Goal: Task Accomplishment & Management: Manage account settings

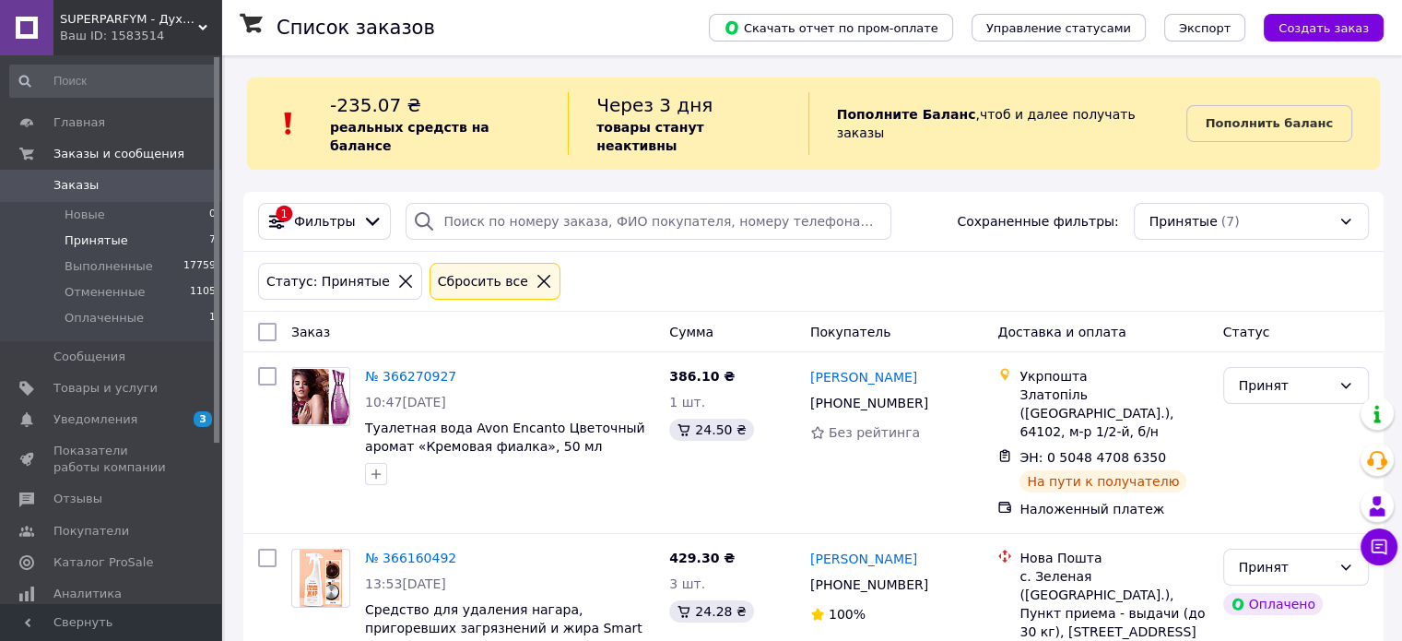
click at [155, 239] on li "Принятые 7" at bounding box center [113, 241] width 227 height 26
click at [170, 323] on li "Оплаченные 1" at bounding box center [113, 322] width 227 height 35
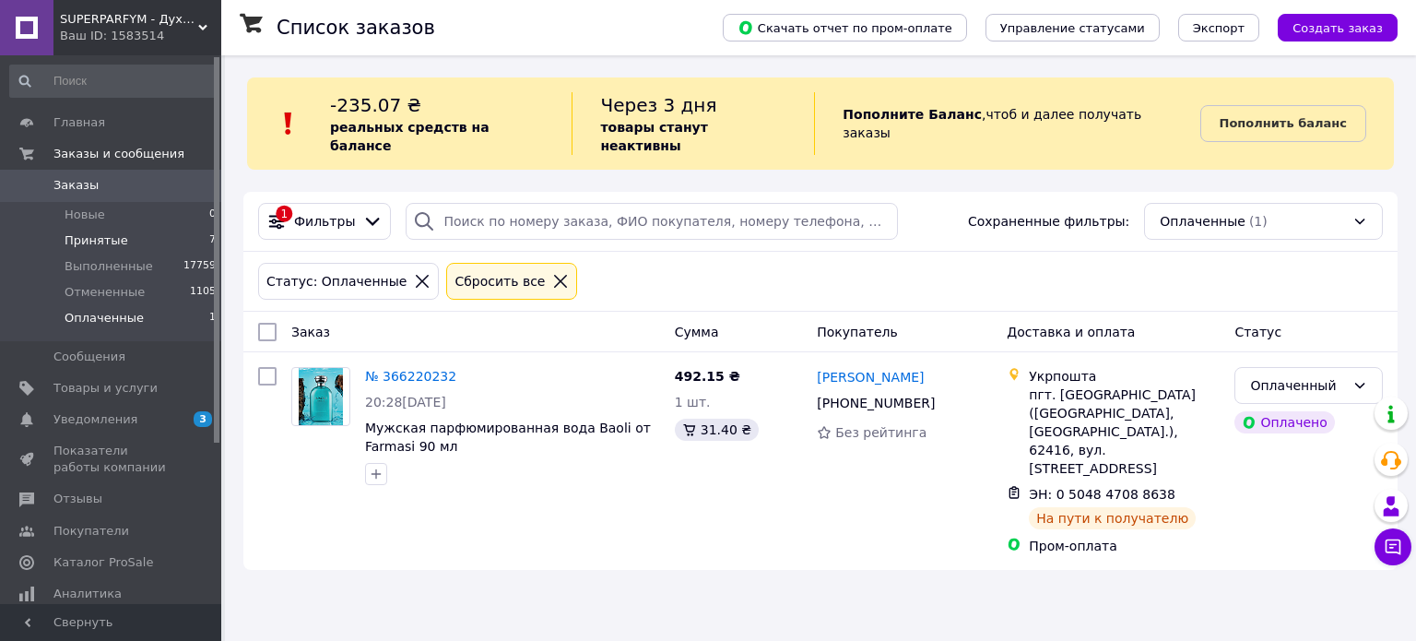
click at [125, 249] on li "Принятые 7" at bounding box center [113, 241] width 227 height 26
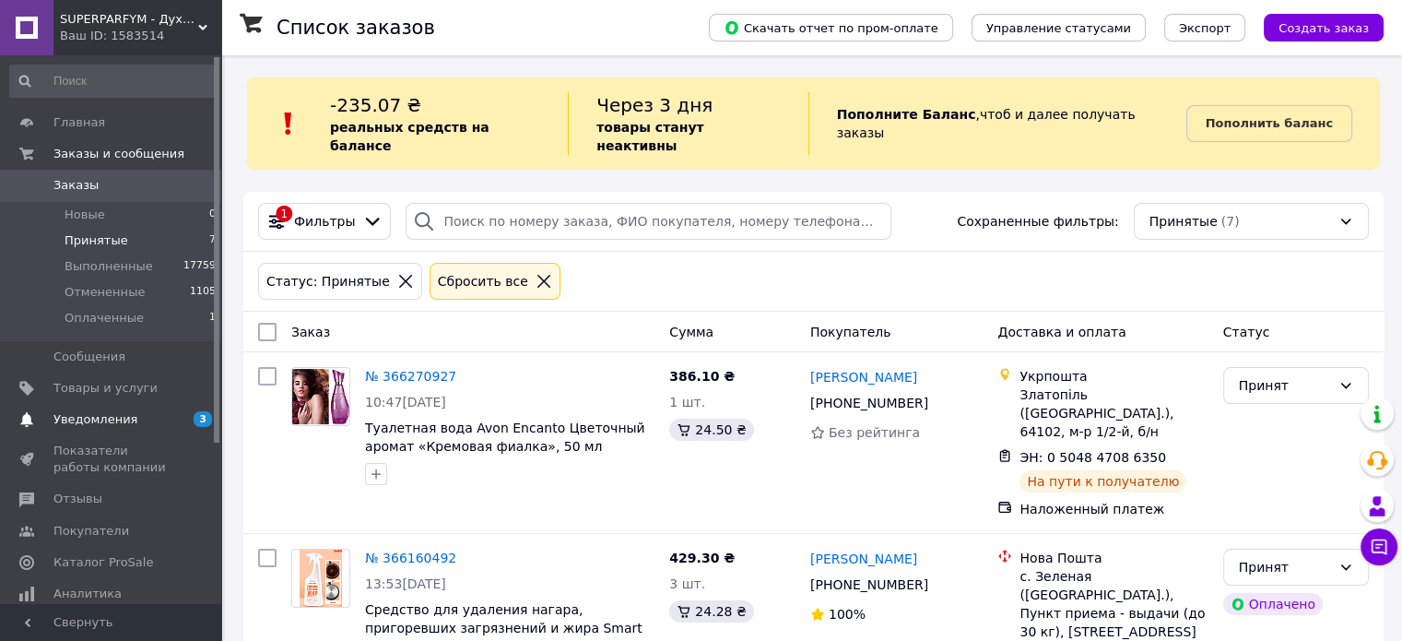
click at [160, 426] on span "Уведомления" at bounding box center [111, 419] width 117 height 17
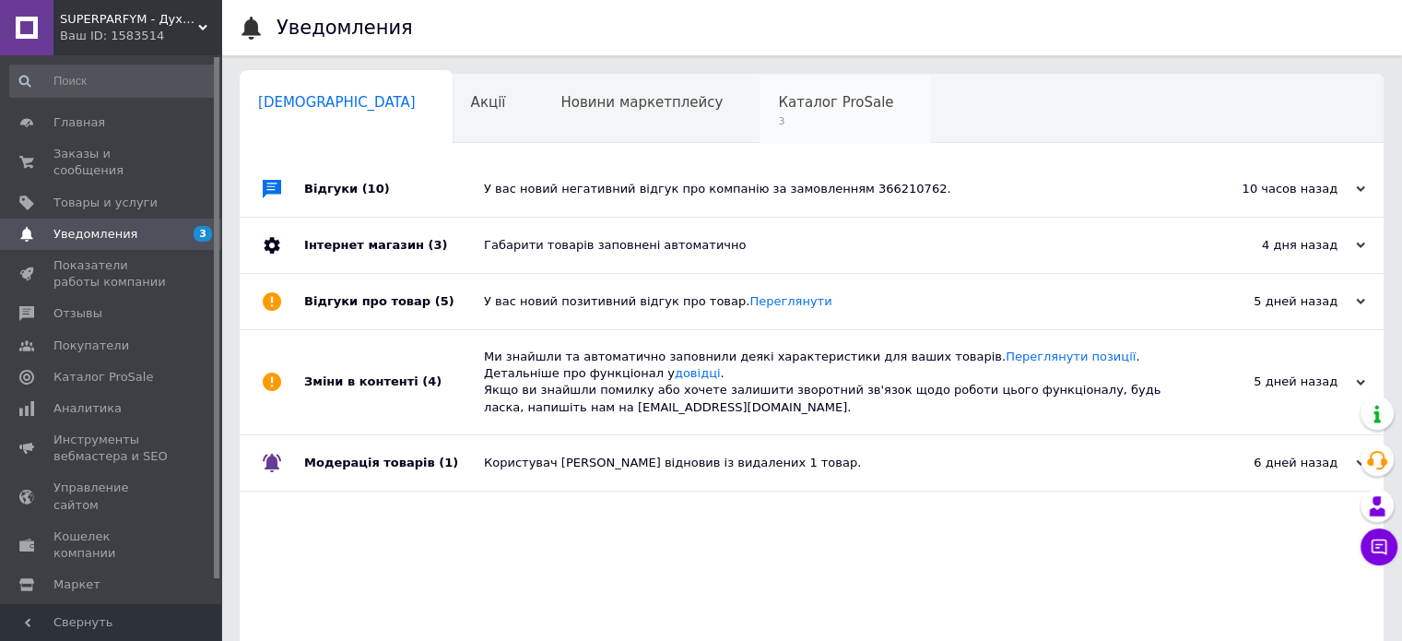
click at [778, 118] on span "3" at bounding box center [835, 121] width 115 height 14
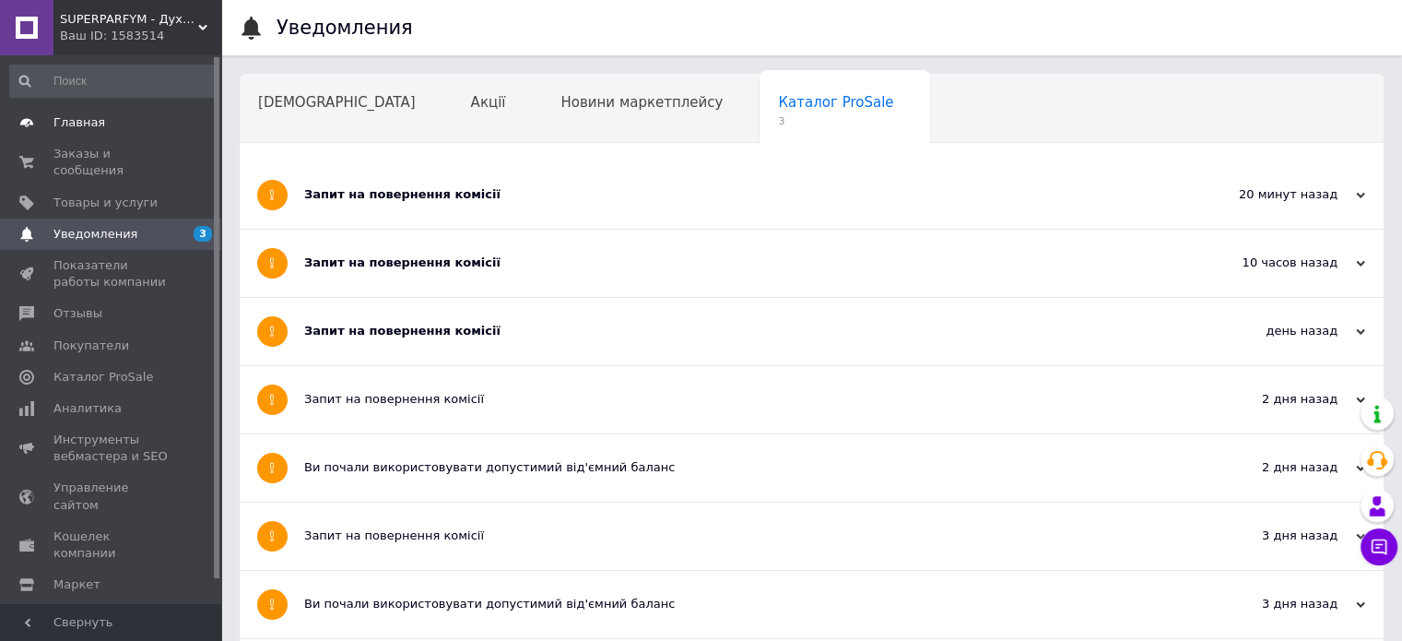
click at [81, 130] on span "Главная" at bounding box center [79, 122] width 52 height 17
click at [145, 118] on span "Главная" at bounding box center [111, 122] width 117 height 17
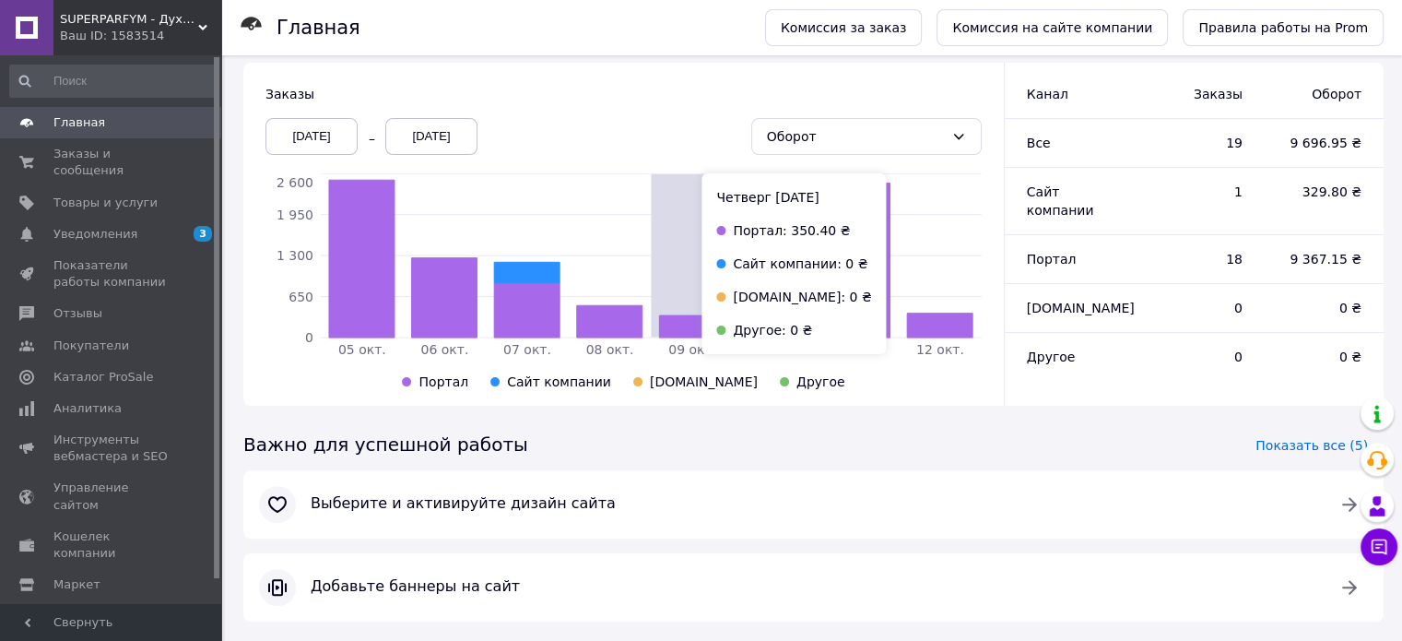
scroll to position [118, 0]
